Goal: Task Accomplishment & Management: Use online tool/utility

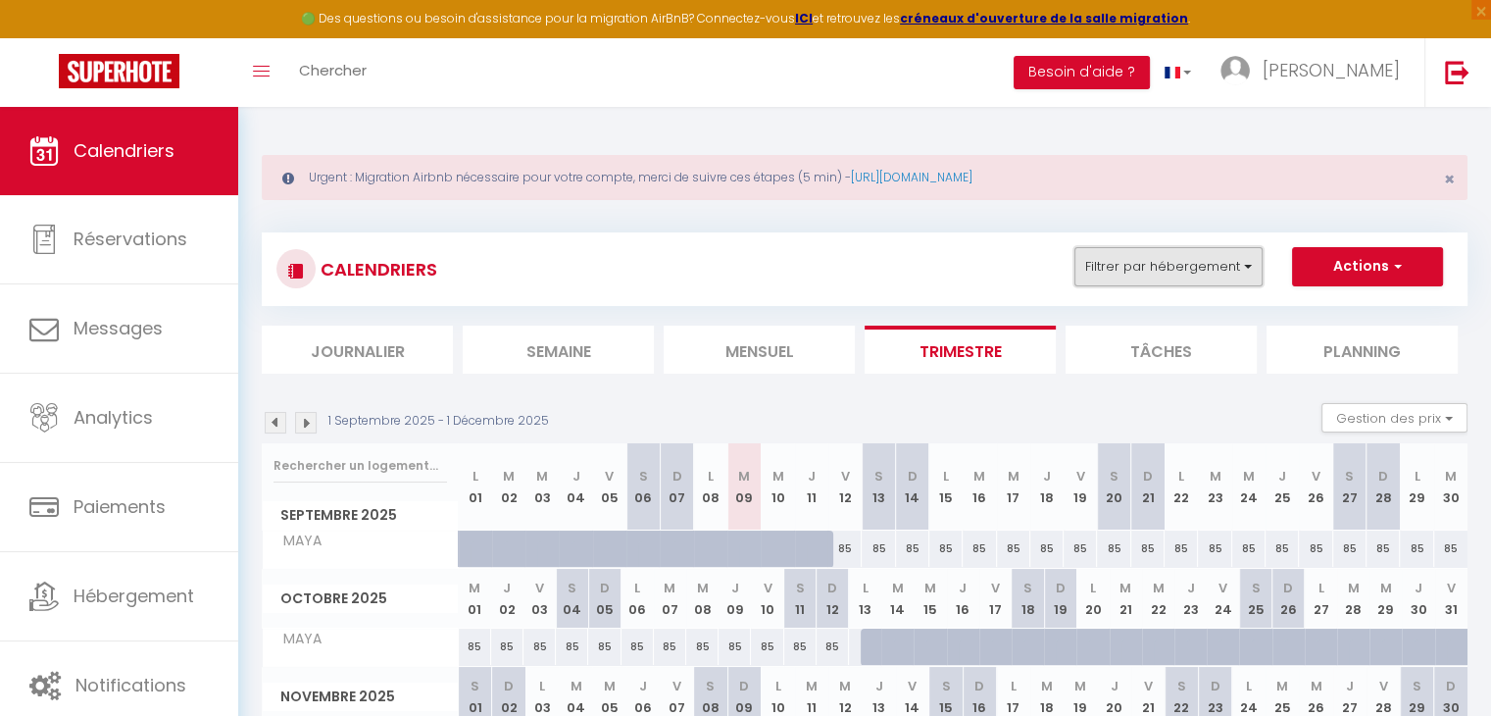
click at [1142, 271] on button "Filtrer par hébergement" at bounding box center [1169, 266] width 188 height 39
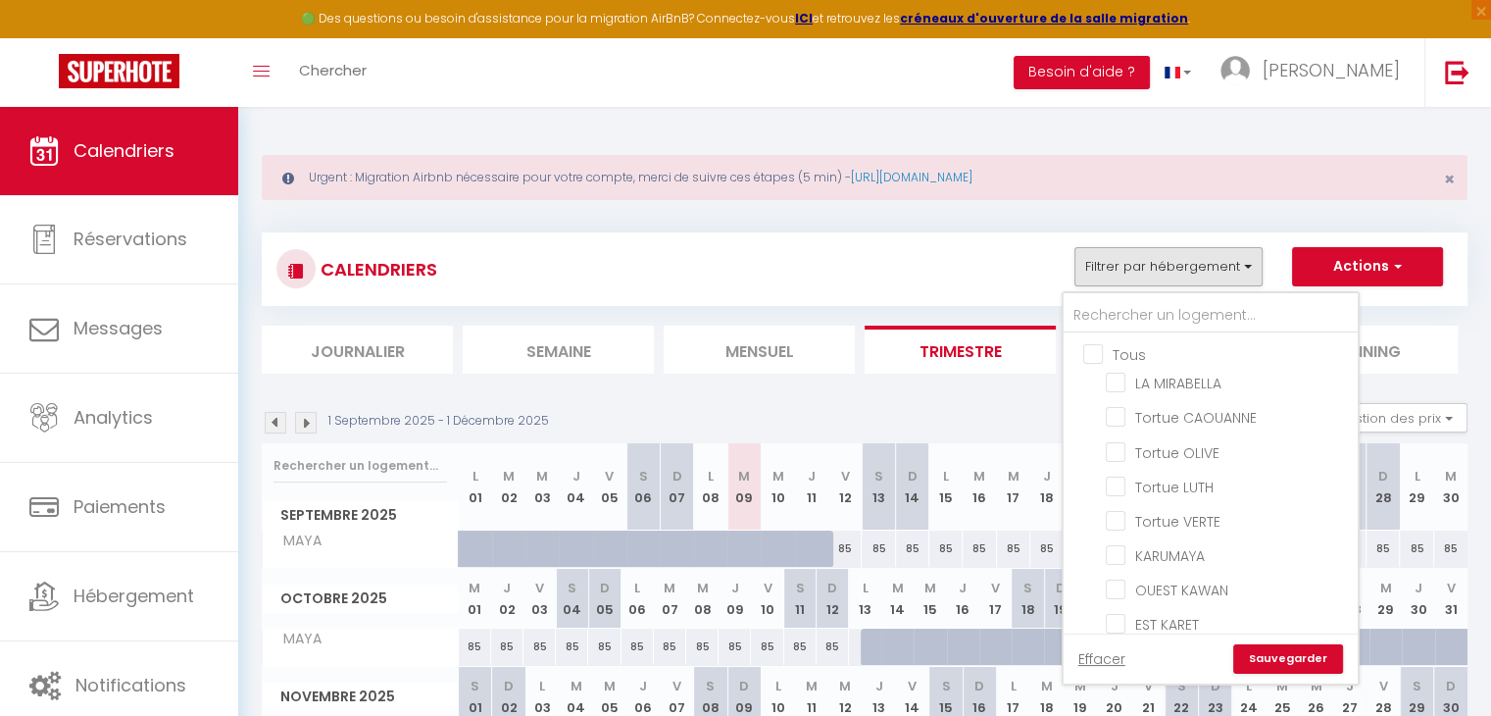
click at [1098, 350] on input "Tous" at bounding box center [1230, 353] width 294 height 20
checkbox input "true"
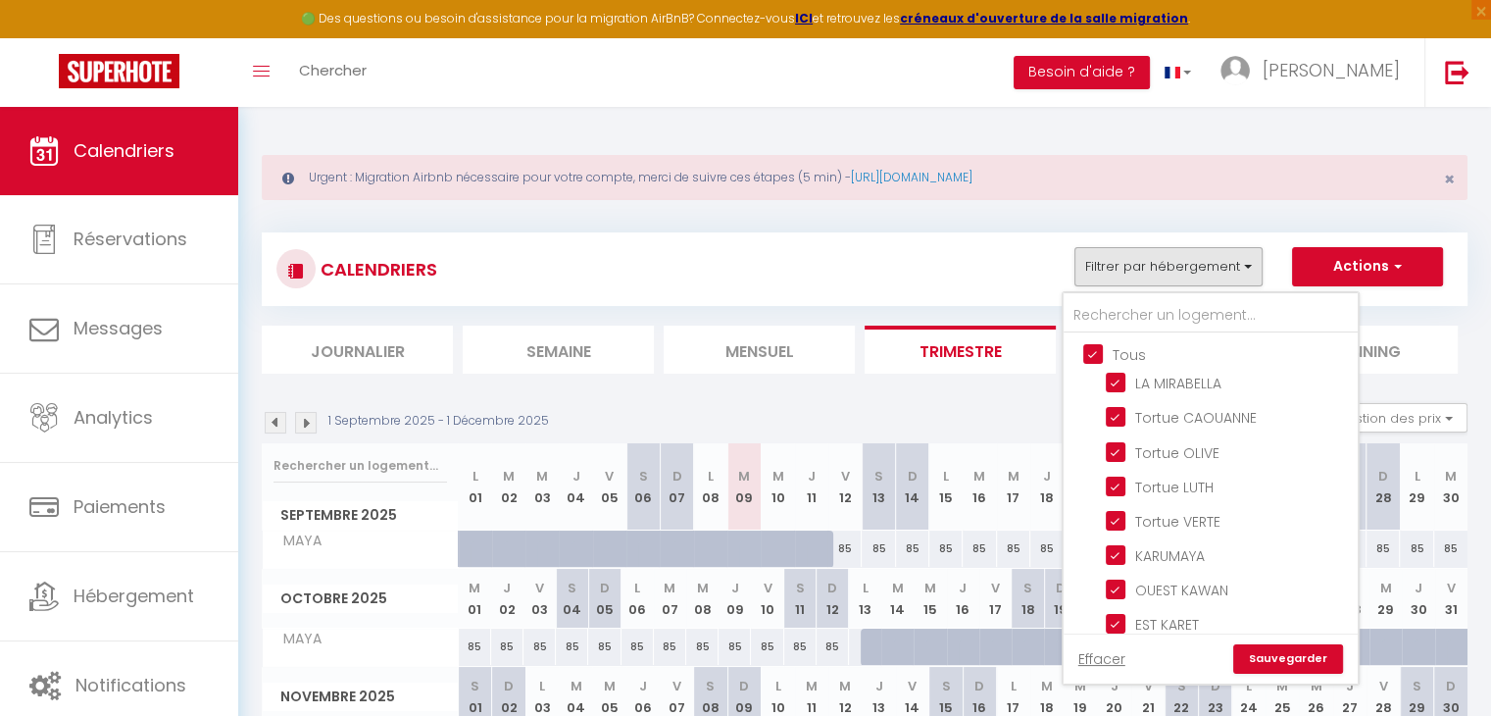
checkbox input "true"
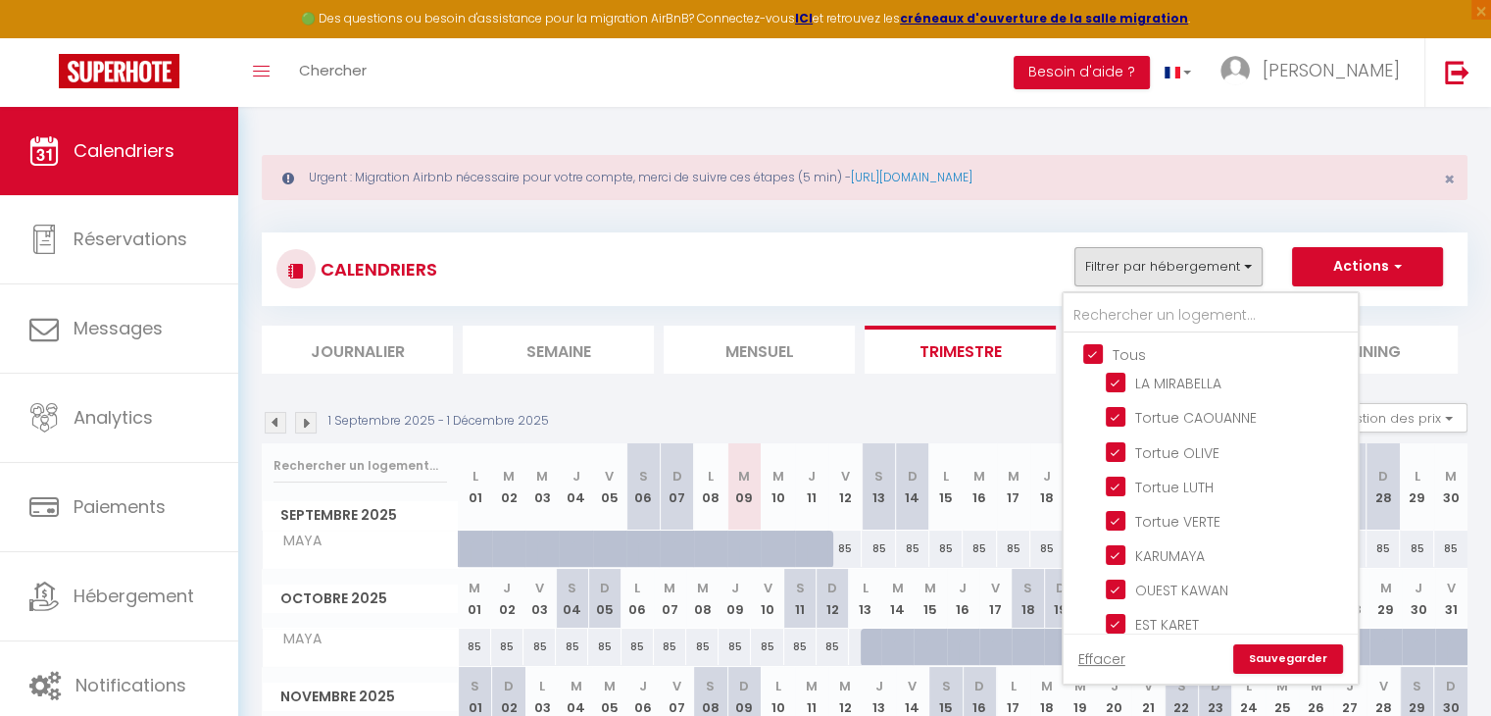
checkbox input "true"
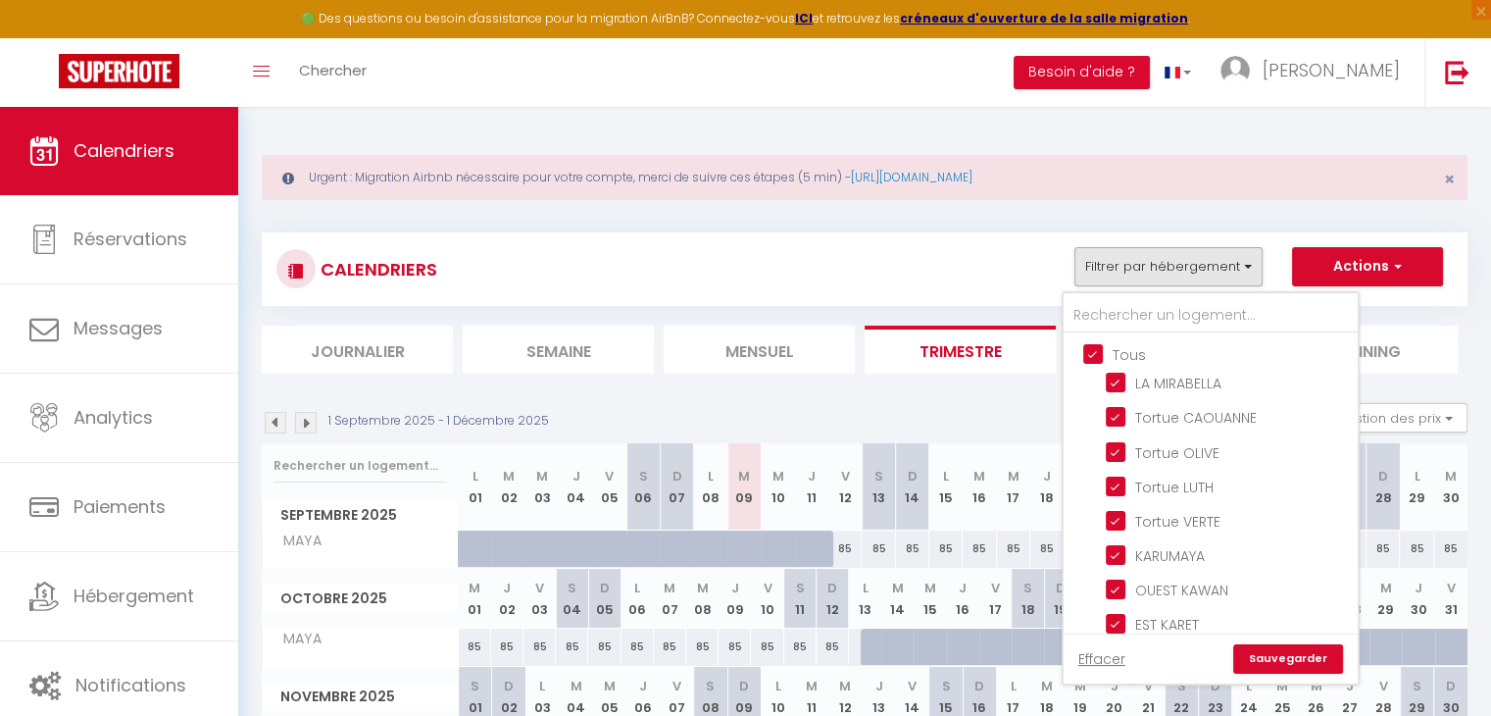
checkbox input "true"
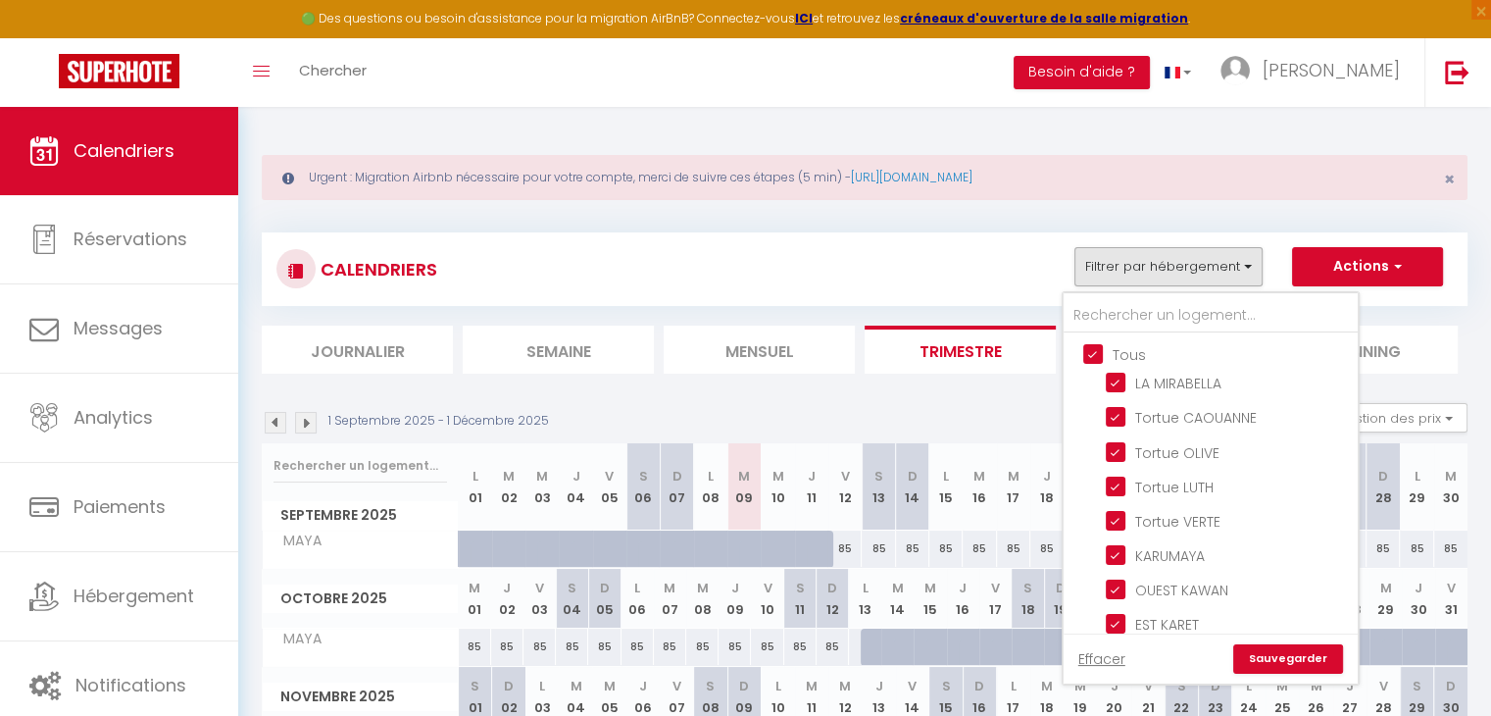
checkbox input "true"
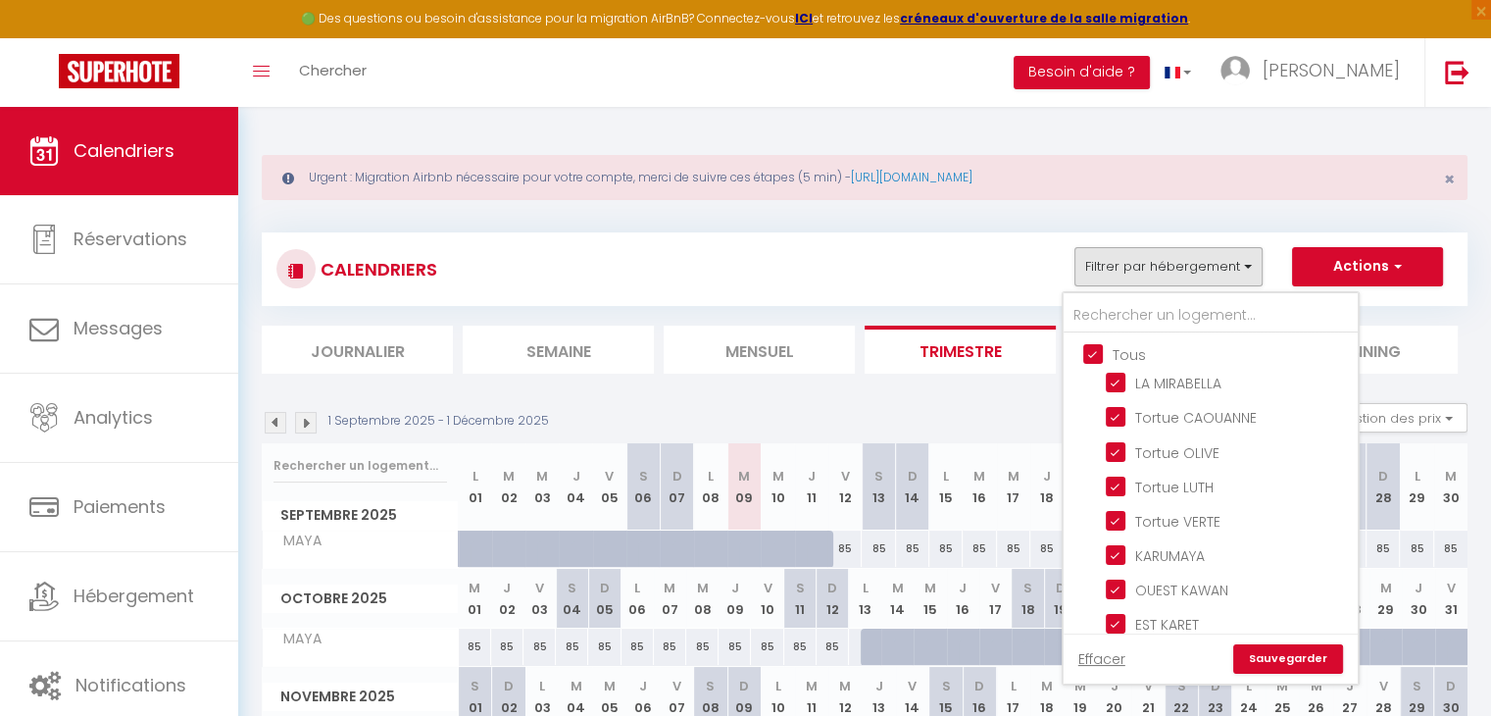
checkbox input "true"
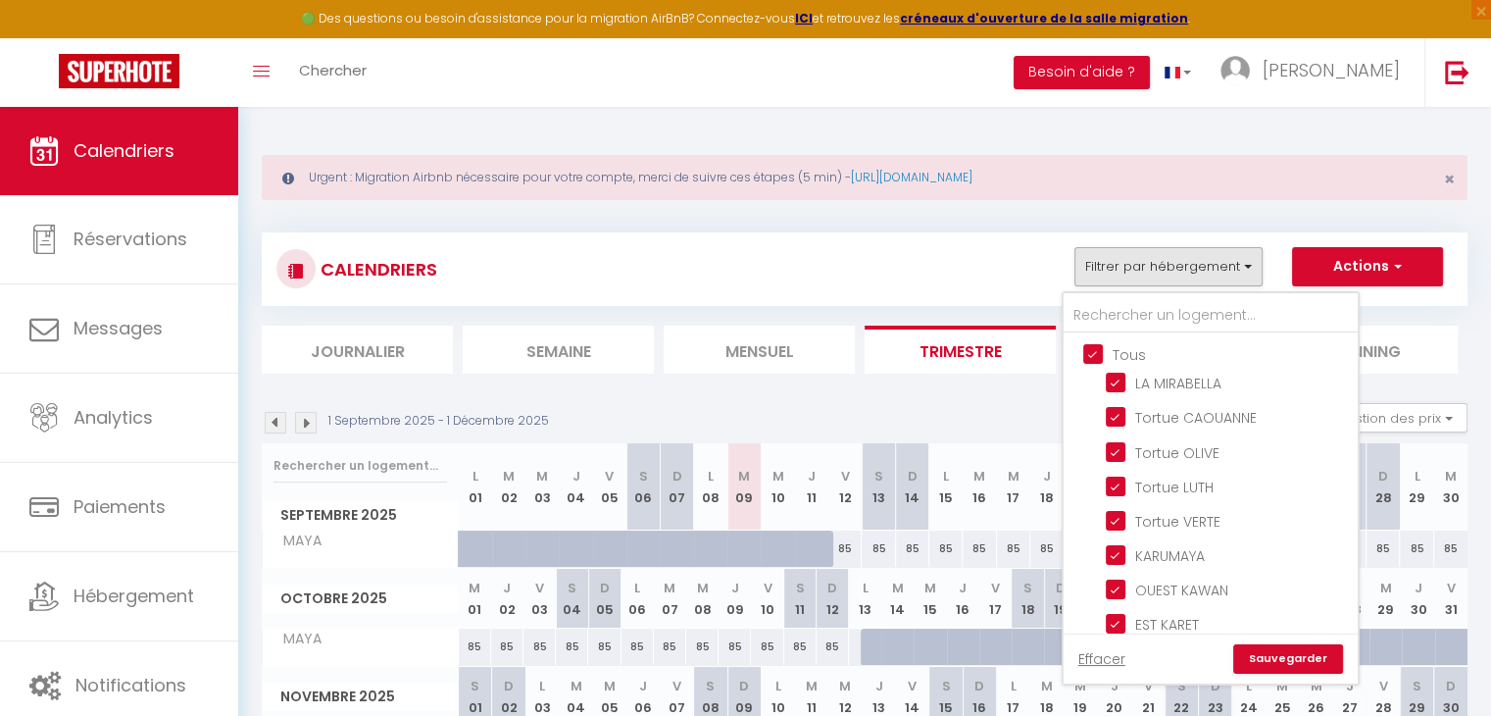
checkbox input "true"
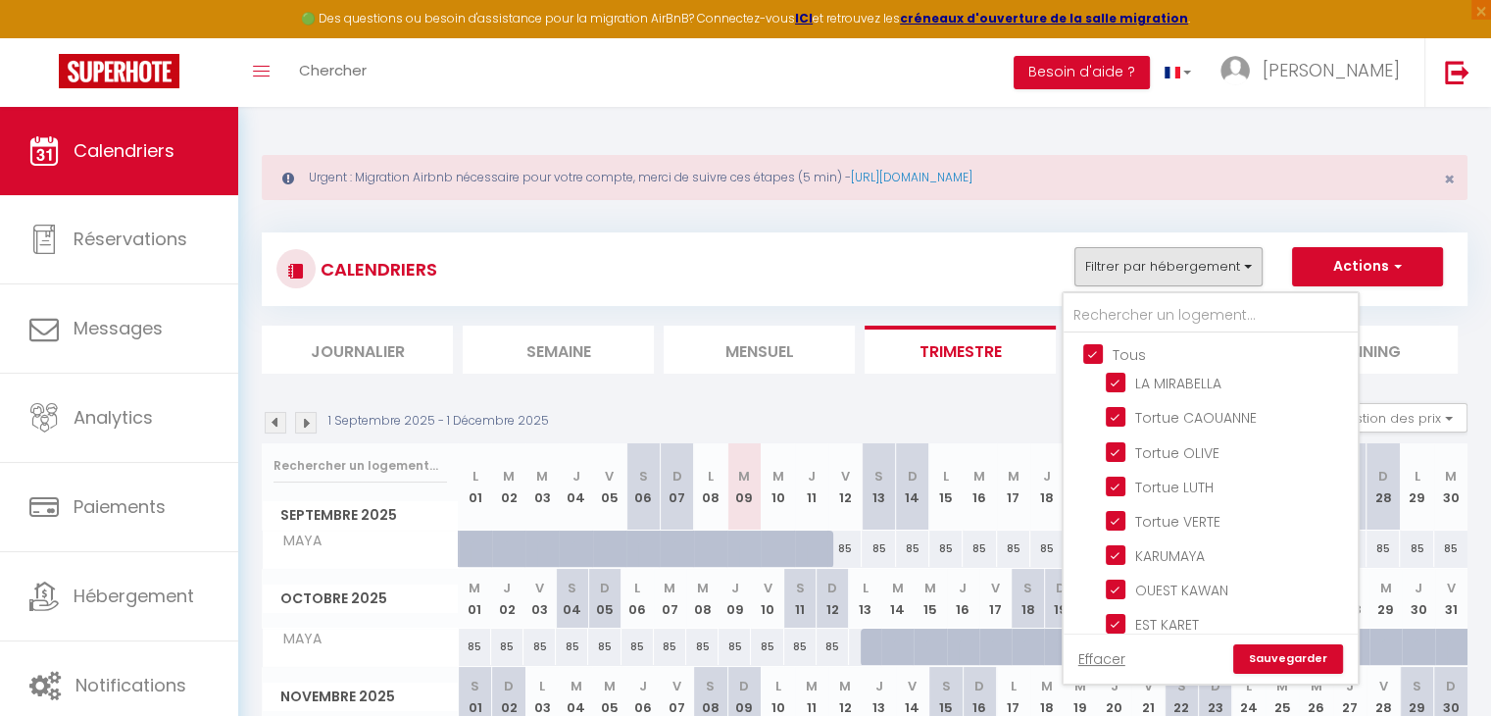
checkbox input "true"
click at [733, 342] on li "Mensuel" at bounding box center [759, 349] width 191 height 48
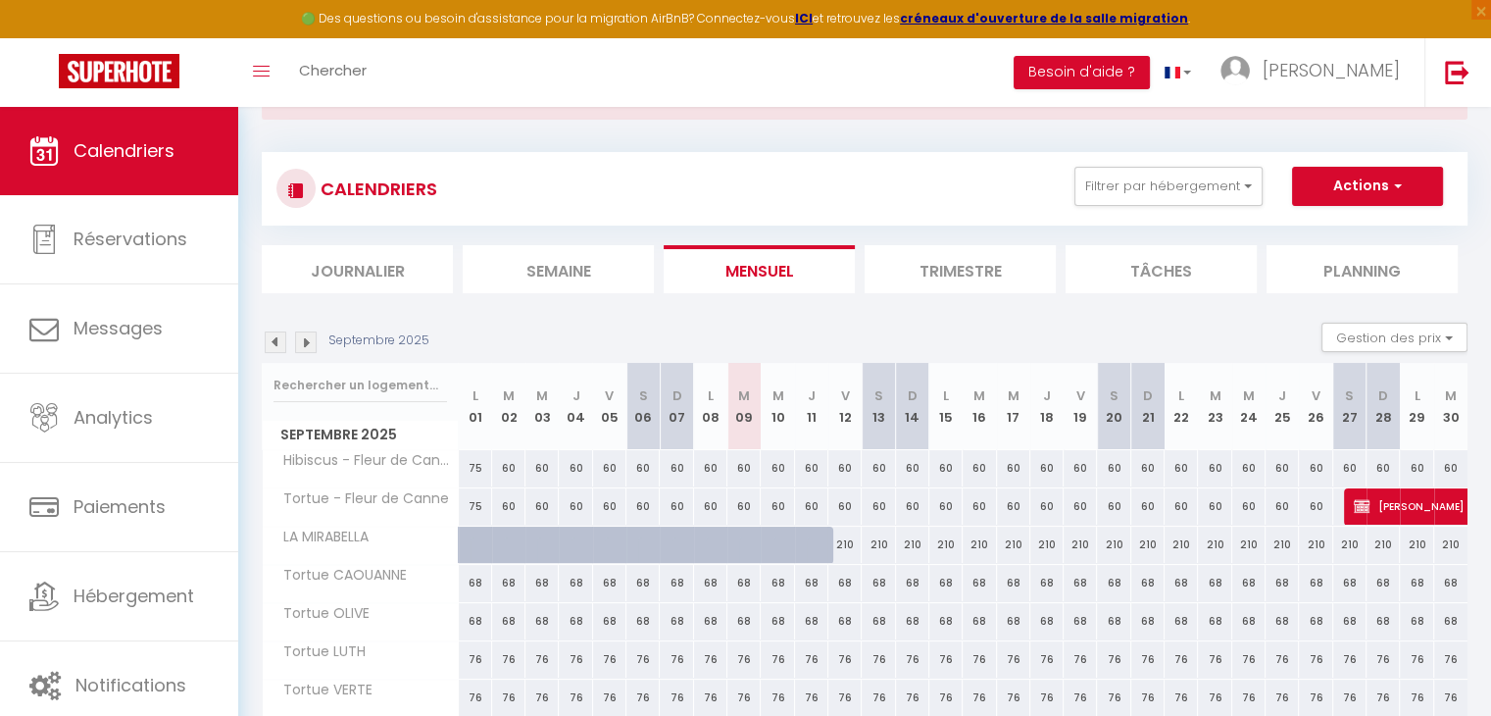
scroll to position [196, 0]
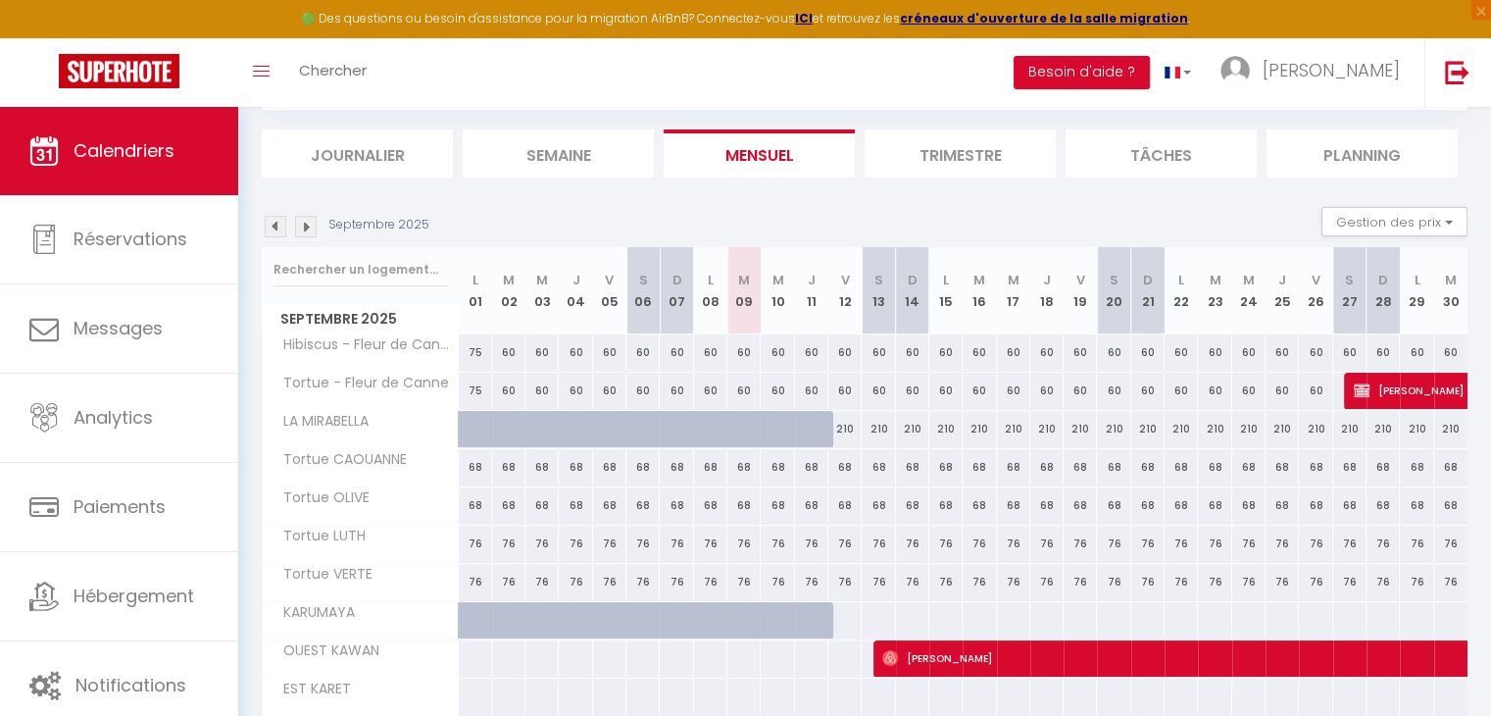
click at [308, 224] on img at bounding box center [306, 227] width 22 height 22
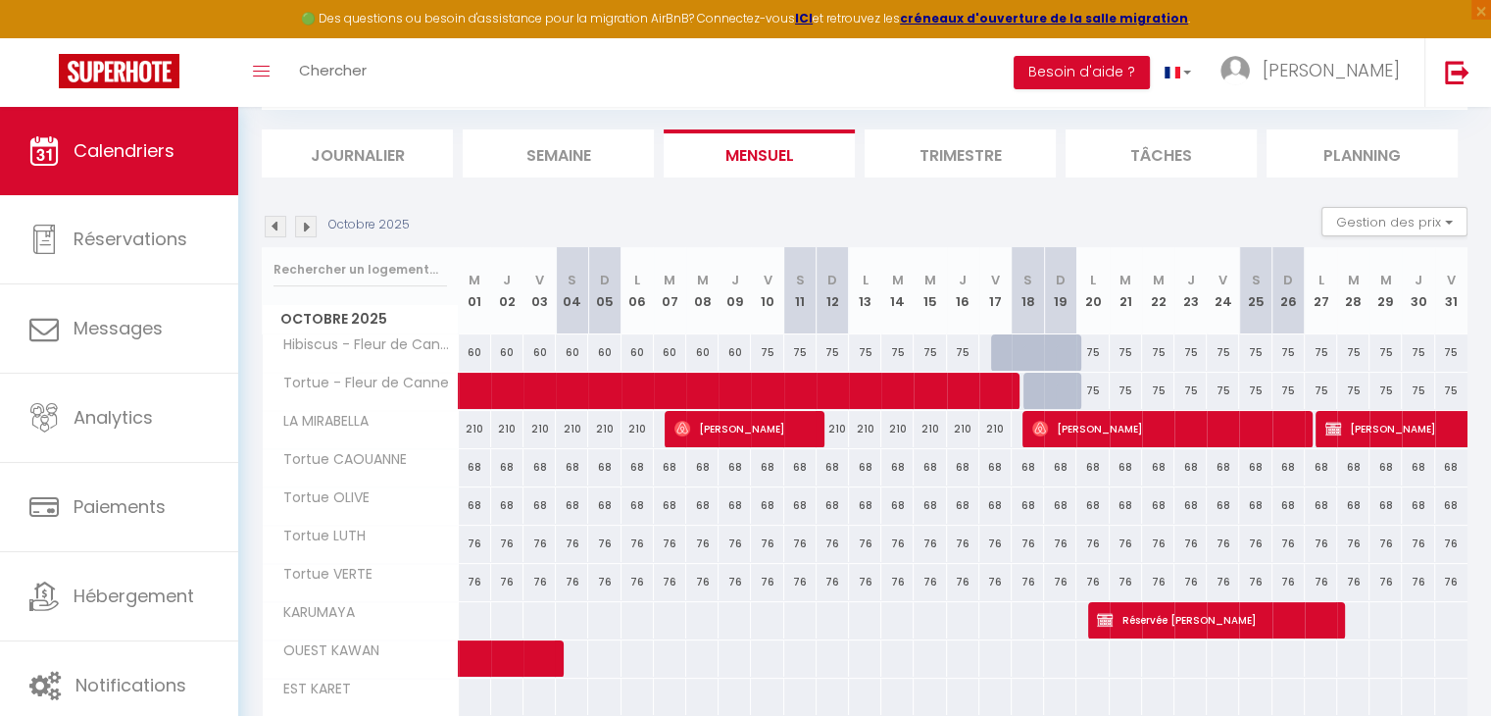
click at [307, 225] on img at bounding box center [306, 227] width 22 height 22
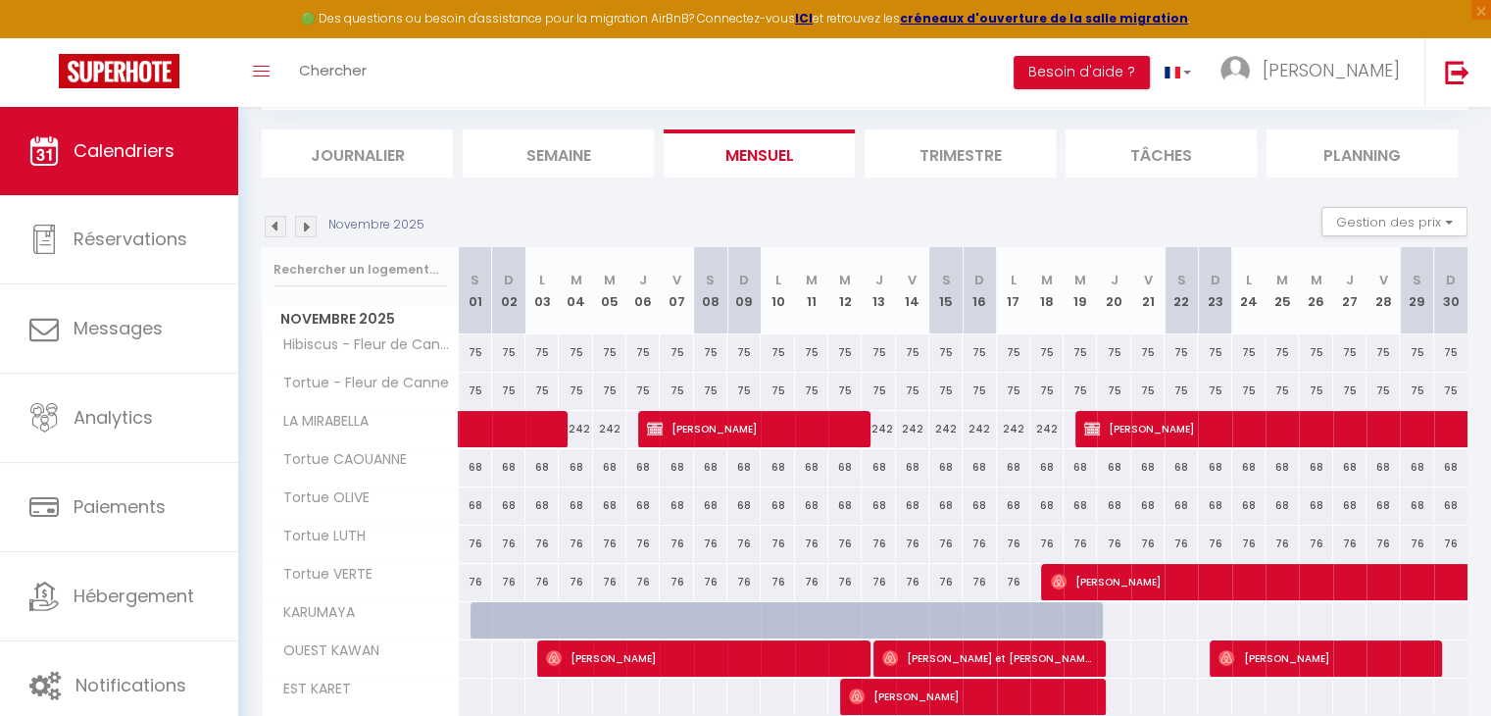
click at [307, 225] on img at bounding box center [306, 227] width 22 height 22
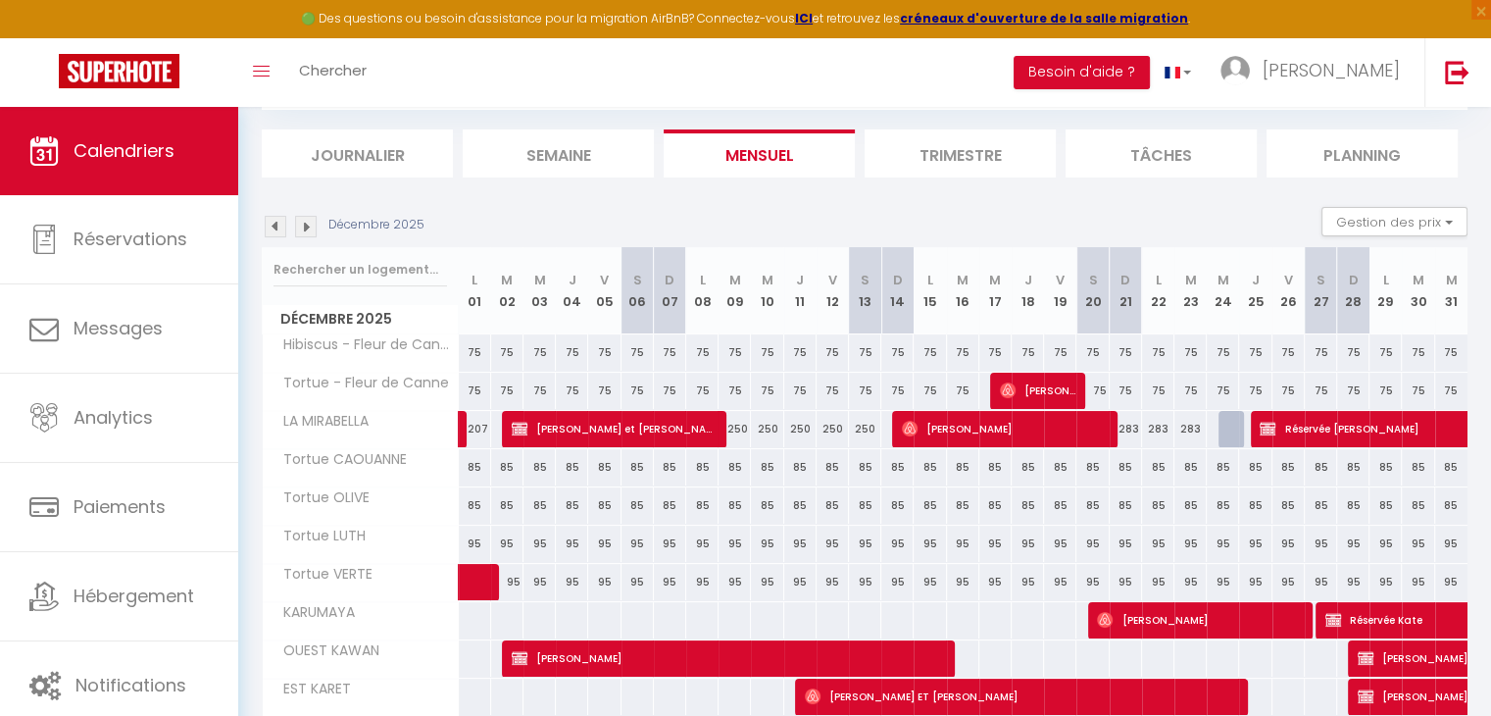
click at [302, 225] on img at bounding box center [306, 227] width 22 height 22
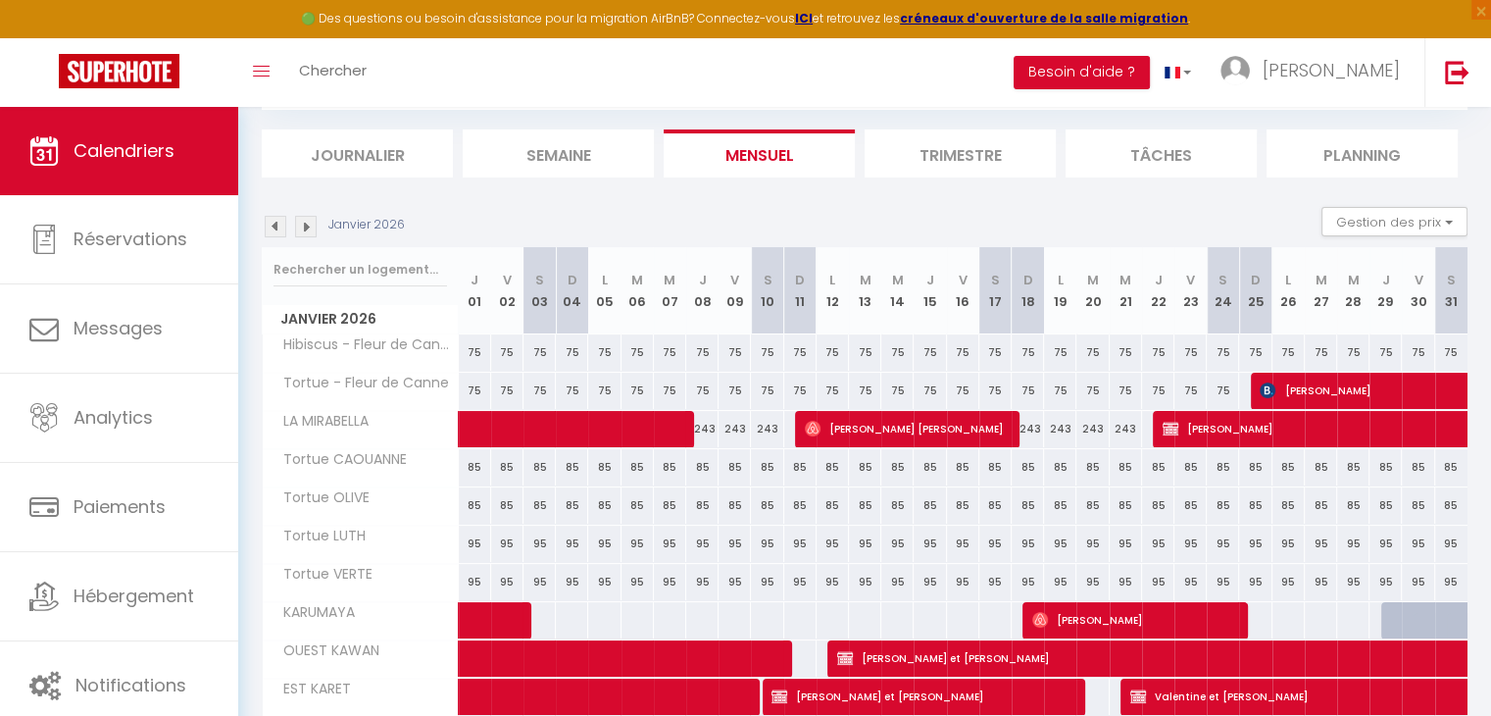
click at [302, 225] on img at bounding box center [306, 227] width 22 height 22
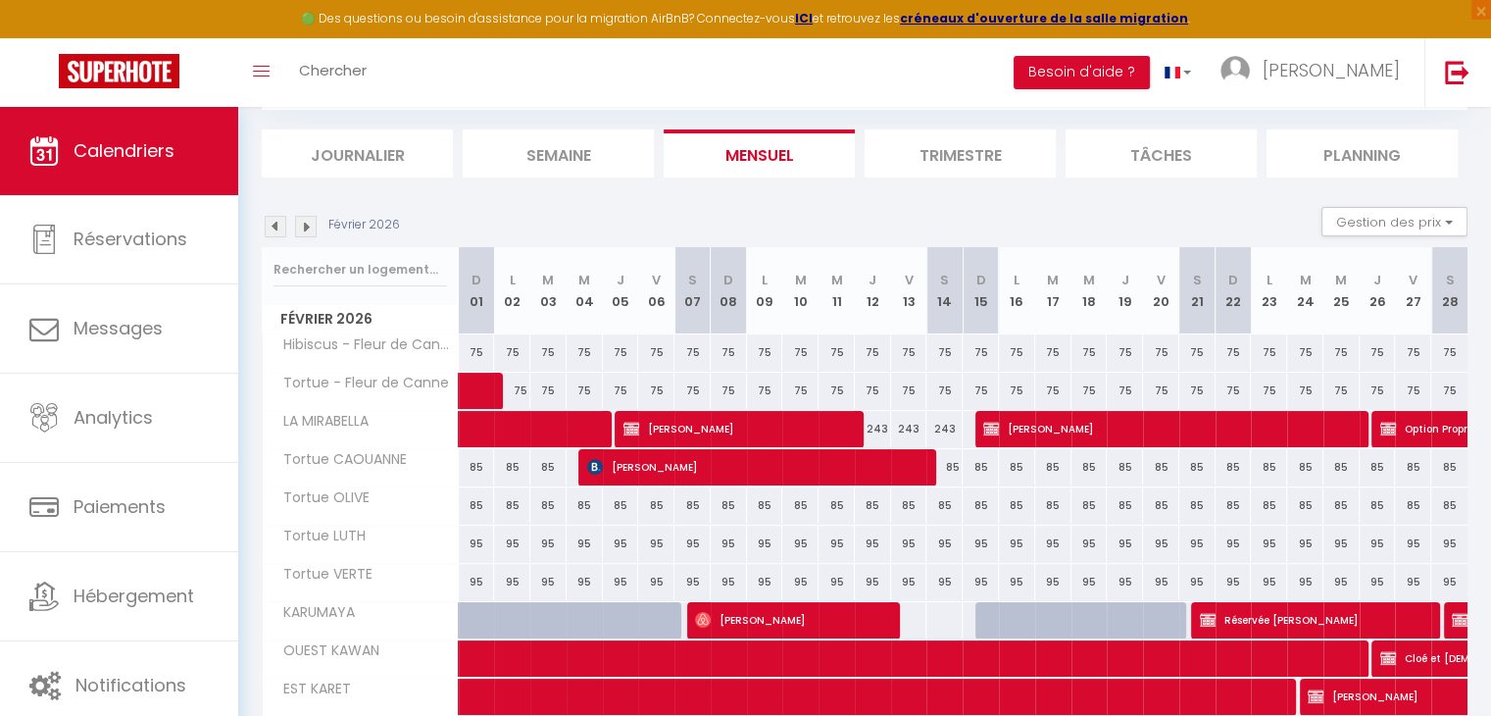
click at [302, 225] on img at bounding box center [306, 227] width 22 height 22
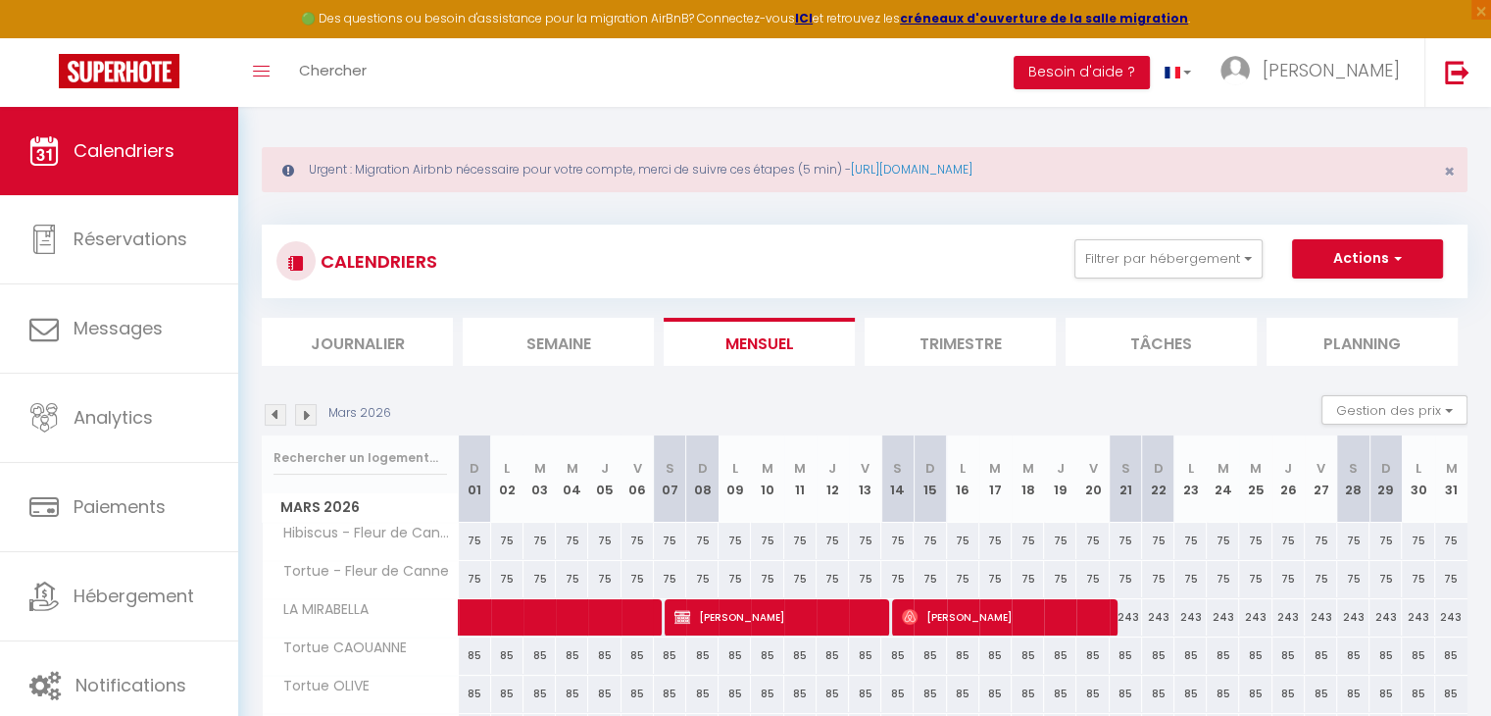
scroll to position [0, 0]
